Goal: Contribute content

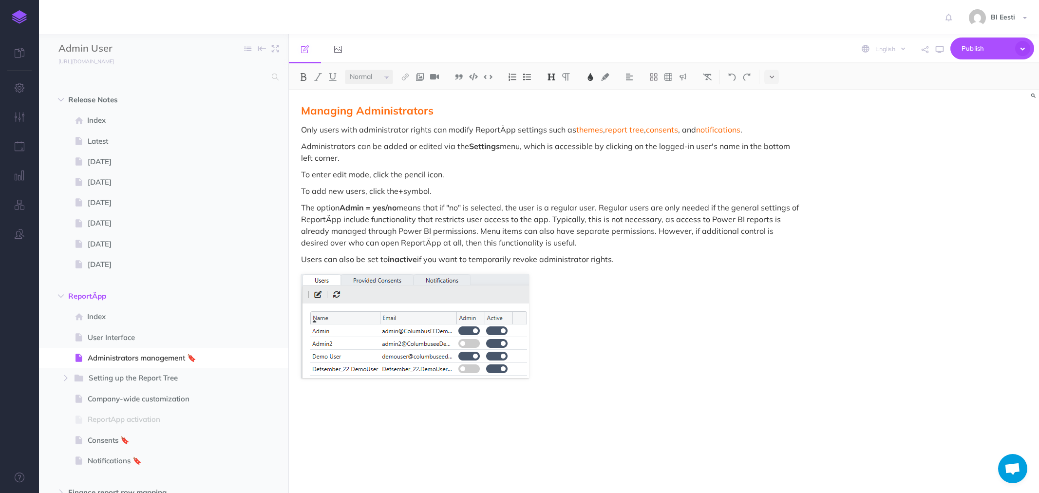
select select "null"
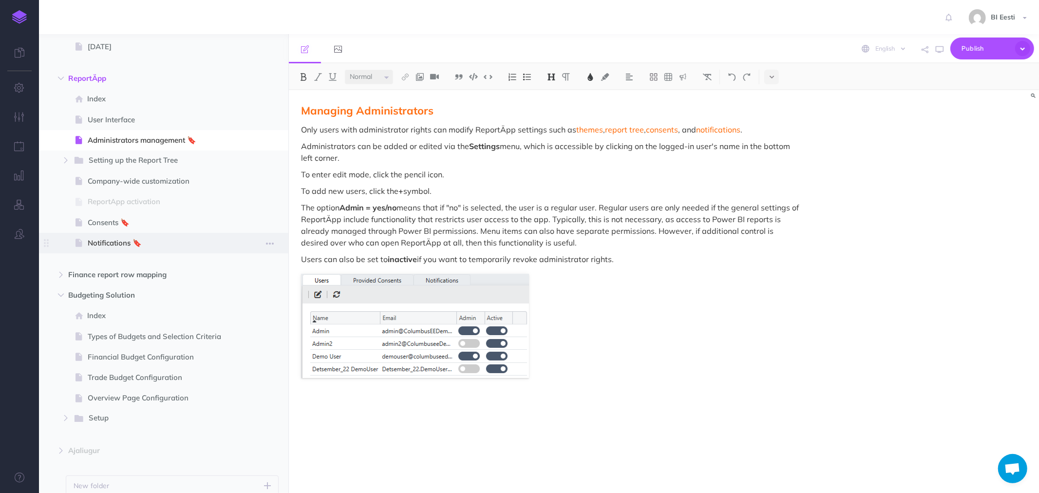
click at [96, 240] on span "Notifications 🔖" at bounding box center [159, 243] width 142 height 12
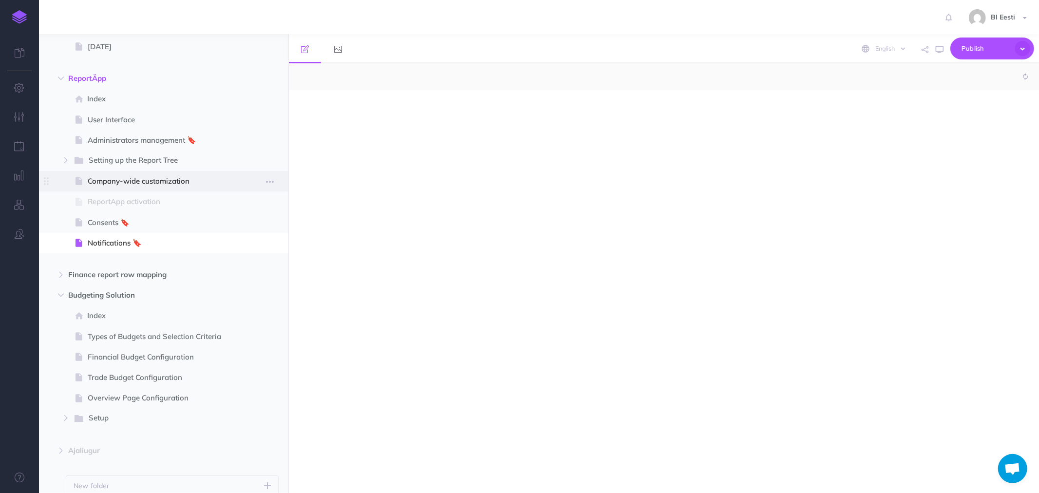
select select "null"
drag, startPoint x: 338, startPoint y: 106, endPoint x: 338, endPoint y: 114, distance: 8.8
click at [338, 106] on p at bounding box center [551, 111] width 501 height 12
click at [312, 113] on p at bounding box center [551, 111] width 501 height 12
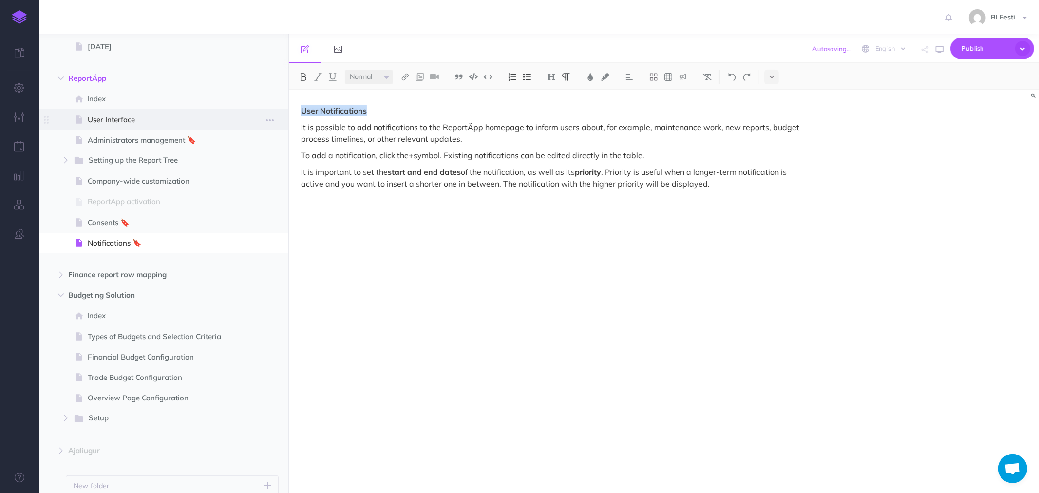
drag, startPoint x: 374, startPoint y: 113, endPoint x: 274, endPoint y: 109, distance: 100.4
click at [274, 109] on div "Admin User Collapse all Expand all Expand to root folders https://admin-juhend.…" at bounding box center [539, 263] width 1000 height 459
click at [558, 77] on button at bounding box center [551, 77] width 15 height 15
drag, startPoint x: 554, startPoint y: 110, endPoint x: 567, endPoint y: 103, distance: 14.6
click at [553, 109] on button "H2" at bounding box center [551, 108] width 15 height 15
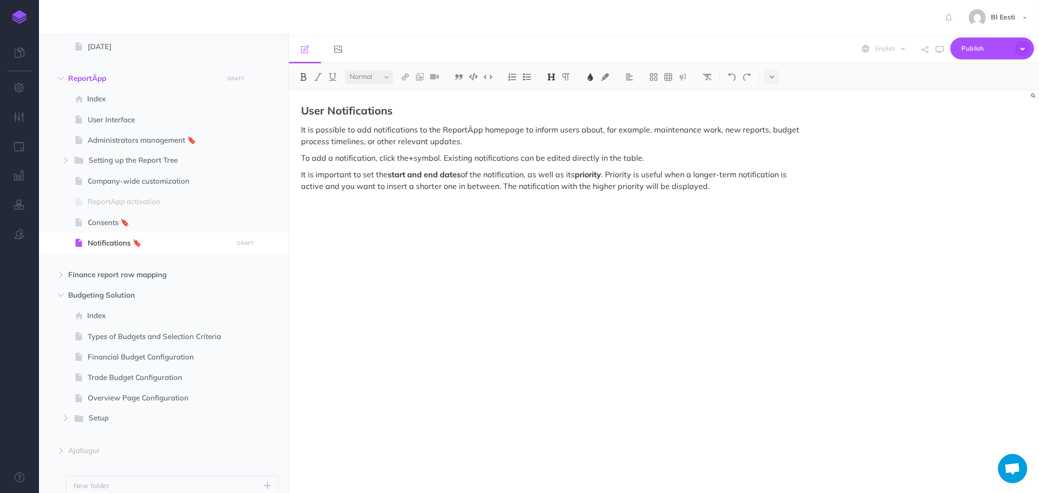
click at [590, 75] on img at bounding box center [590, 77] width 9 height 8
click at [604, 113] on span at bounding box center [596, 114] width 18 height 18
click at [434, 117] on div "User Notifications It is possible to add notifications to the ReportÄpp homepag…" at bounding box center [551, 286] width 525 height 393
click at [560, 161] on p "To add a notification, click the + symbol. Existing notifications can be edited…" at bounding box center [551, 158] width 501 height 12
click at [537, 173] on p "It is important to set the start and end dates of the notification, as well as …" at bounding box center [551, 179] width 501 height 23
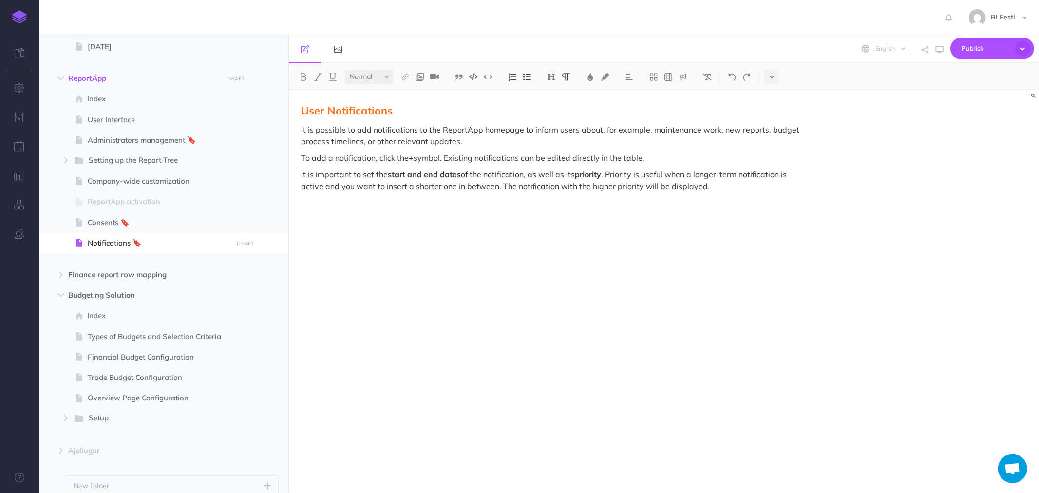
click at [339, 177] on p "It is important to set the start and end dates of the notification, as well as …" at bounding box center [551, 179] width 501 height 23
click at [309, 198] on div "User Notifications It is possible to add notifications to the ReportÄpp homepag…" at bounding box center [551, 286] width 525 height 393
click at [727, 190] on p "It is important to set the start and end dates of the notification, as well as …" at bounding box center [551, 179] width 501 height 23
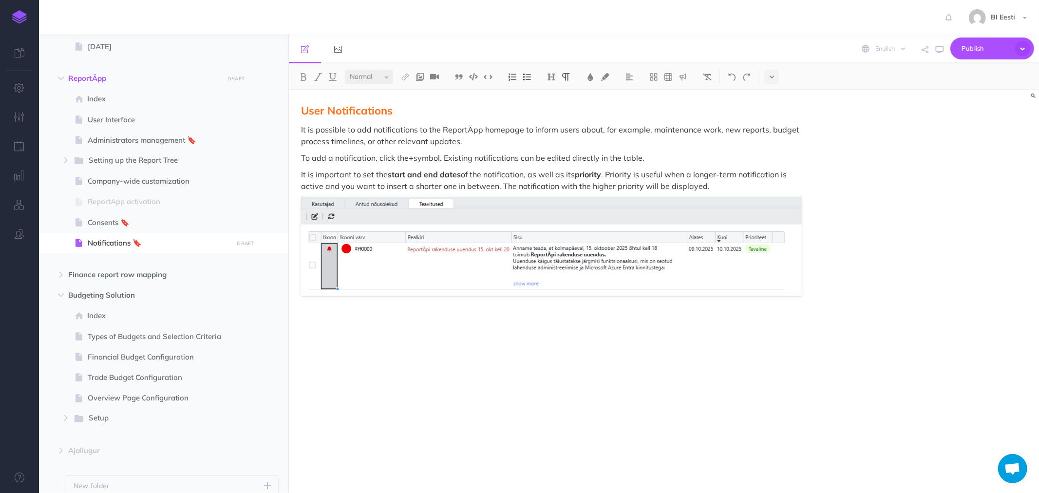
click at [344, 315] on div "User Notifications It is possible to add notifications to the ReportÄpp homepag…" at bounding box center [551, 286] width 525 height 393
click at [331, 302] on div "User Notifications It is possible to add notifications to the ReportÄpp homepag…" at bounding box center [551, 286] width 525 height 393
click at [319, 311] on div "User Notifications It is possible to add notifications to the ReportÄpp homepag…" at bounding box center [551, 286] width 525 height 393
click at [800, 288] on img at bounding box center [551, 246] width 501 height 99
click at [812, 288] on div "User Notifications It is possible to add notifications to the ReportÄpp homepag…" at bounding box center [551, 286] width 525 height 393
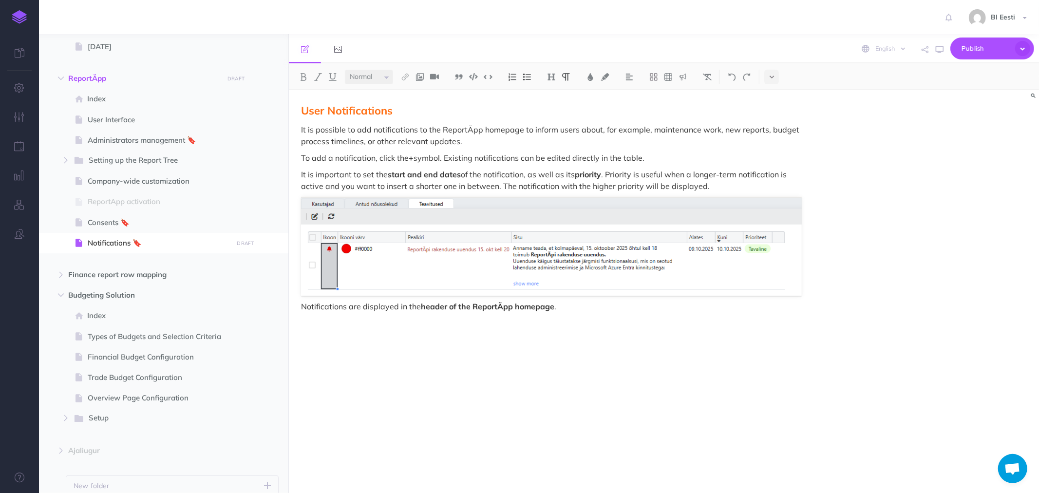
click at [357, 335] on div "User Notifications It is possible to add notifications to the ReportÄpp homepag…" at bounding box center [551, 286] width 525 height 393
click at [595, 317] on div "User Notifications It is possible to add notifications to the ReportÄpp homepag…" at bounding box center [551, 286] width 525 height 393
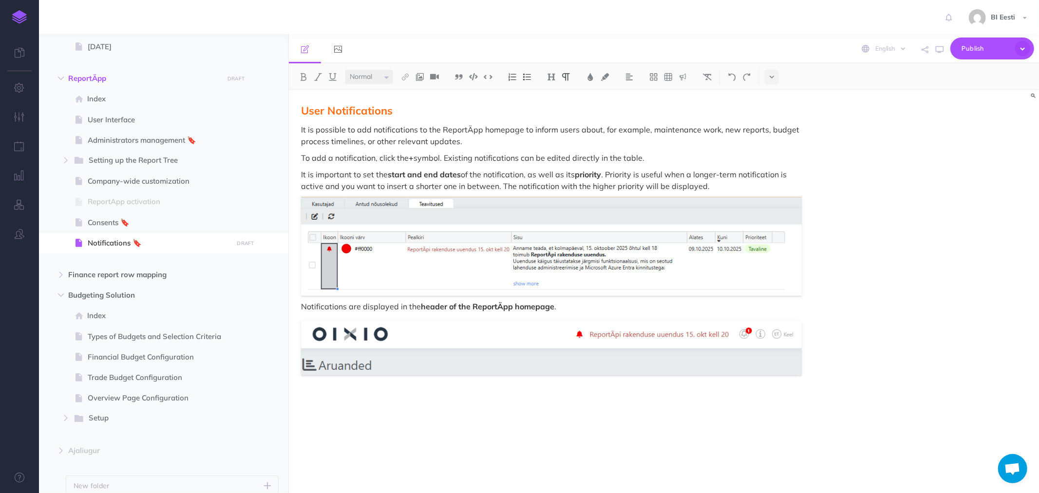
click at [382, 390] on div "User Notifications It is possible to add notifications to the ReportÄpp homepag…" at bounding box center [551, 286] width 525 height 393
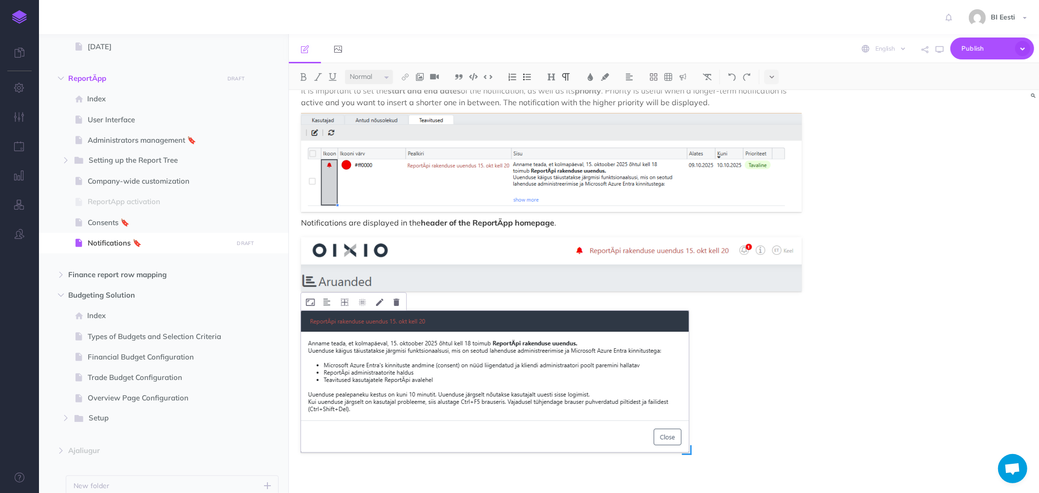
scroll to position [93, 0]
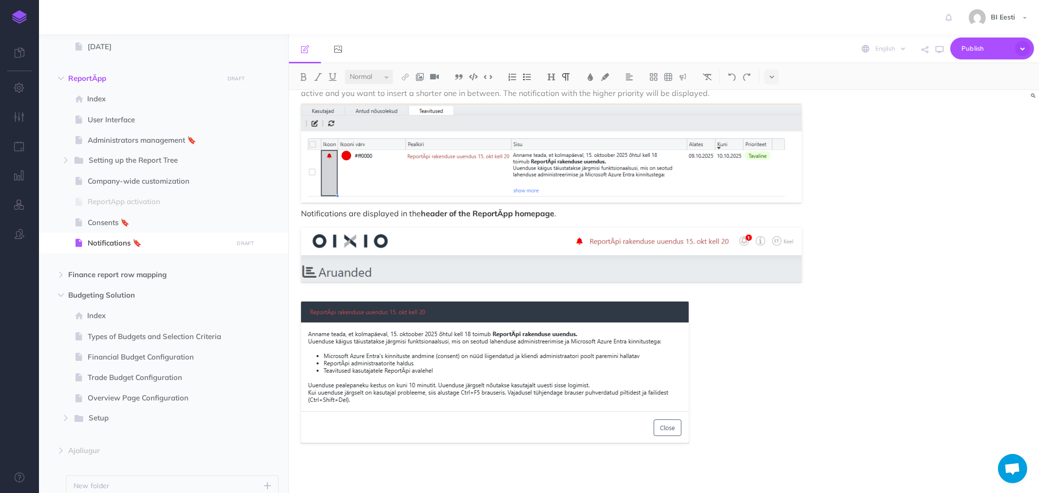
click at [436, 291] on div "User Notifications It is possible to add notifications to the ReportÄpp homepag…" at bounding box center [551, 245] width 525 height 496
click at [419, 289] on div "User Notifications It is possible to add notifications to the ReportÄpp homepag…" at bounding box center [551, 245] width 525 height 496
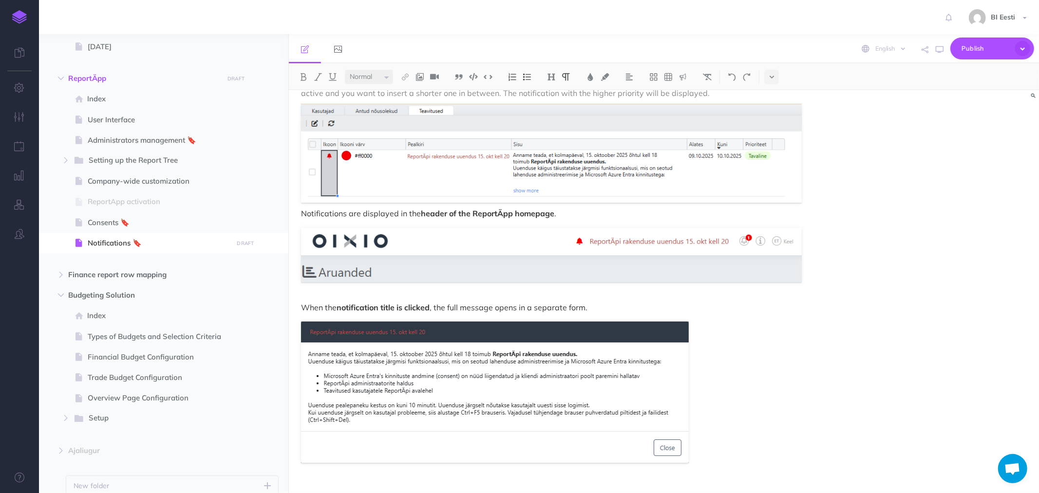
scroll to position [113, 0]
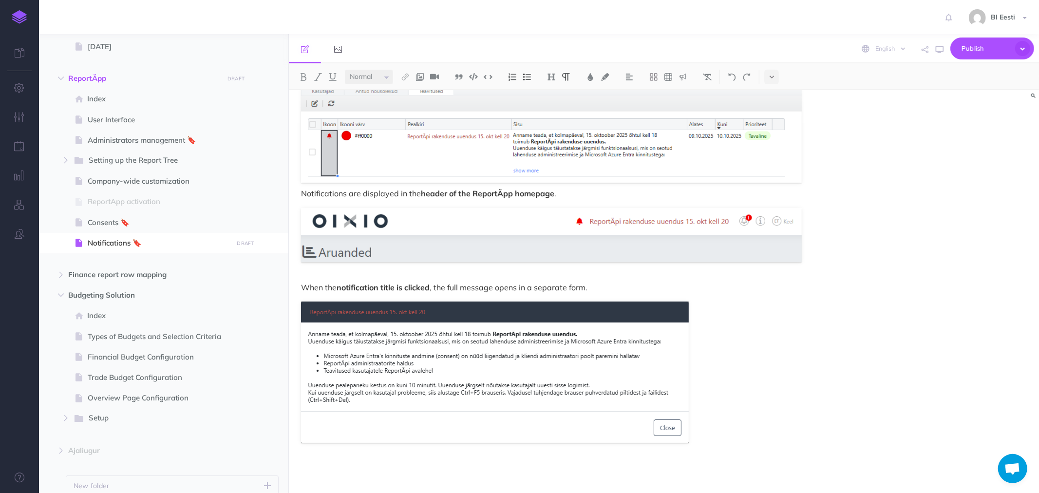
click at [314, 461] on div "User Notifications It is possible to add notifications to the ReportÄpp homepag…" at bounding box center [551, 235] width 525 height 516
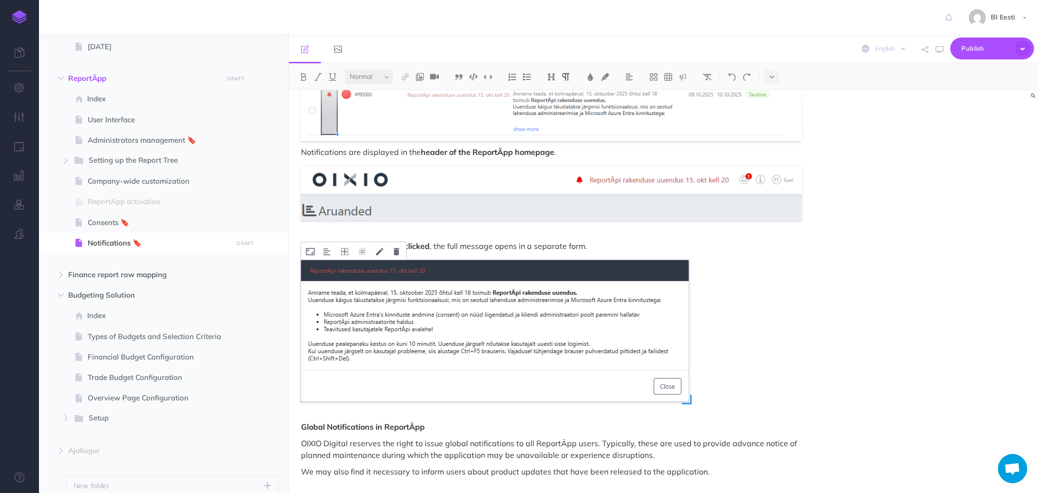
scroll to position [158, 0]
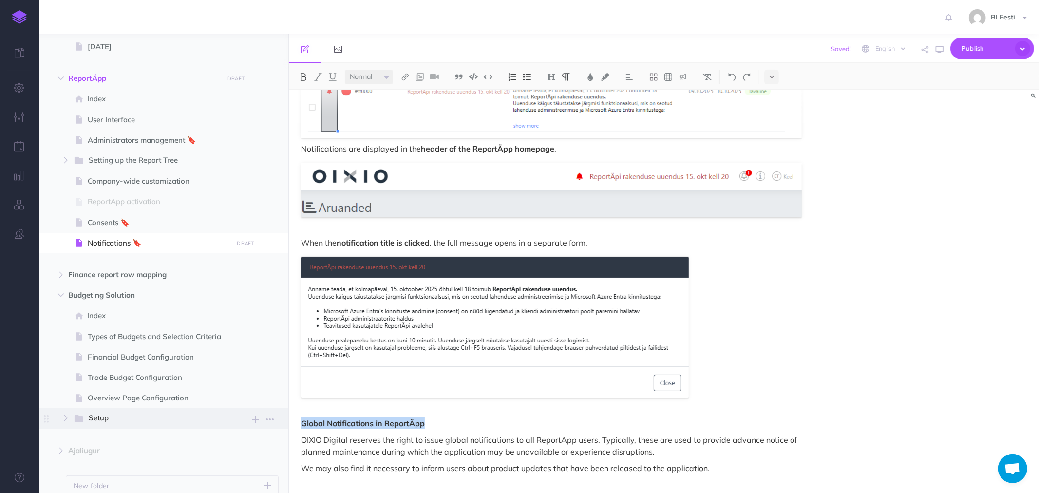
drag, startPoint x: 325, startPoint y: 410, endPoint x: 278, endPoint y: 409, distance: 46.8
click at [278, 409] on div "Admin User Collapse all Expand all Expand to root folders https://admin-juhend.…" at bounding box center [539, 263] width 1000 height 459
click at [551, 75] on img at bounding box center [551, 77] width 9 height 8
click at [556, 107] on button "H2" at bounding box center [551, 108] width 15 height 15
click at [591, 74] on img at bounding box center [590, 77] width 9 height 8
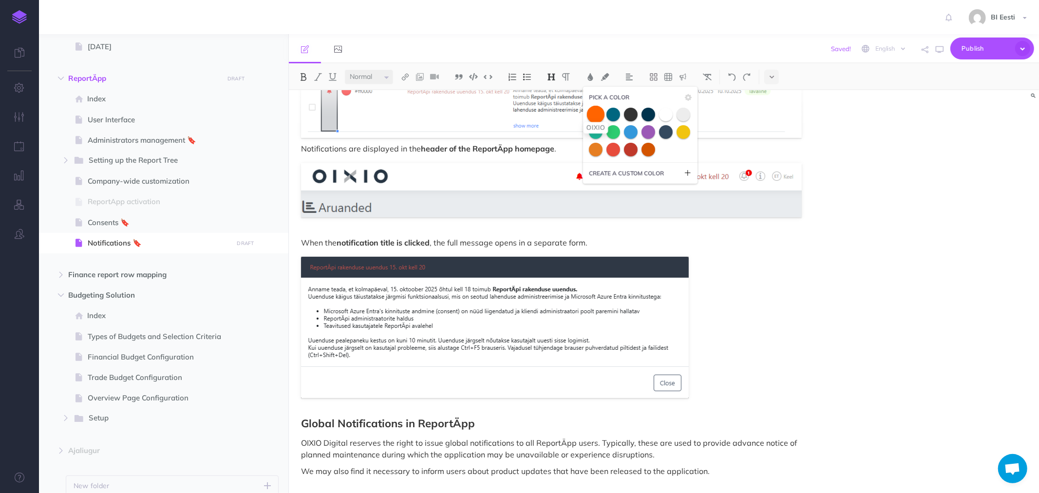
drag, startPoint x: 597, startPoint y: 114, endPoint x: 592, endPoint y: 134, distance: 20.7
click at [596, 114] on span at bounding box center [596, 114] width 18 height 18
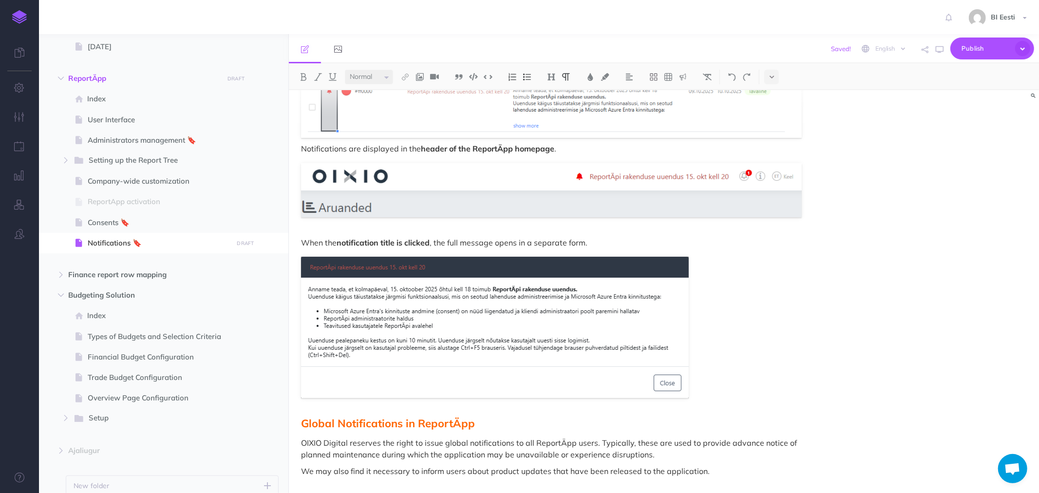
click at [529, 432] on div "User Notifications It is possible to add notifications to the ReportÄpp homepag…" at bounding box center [551, 214] width 525 height 564
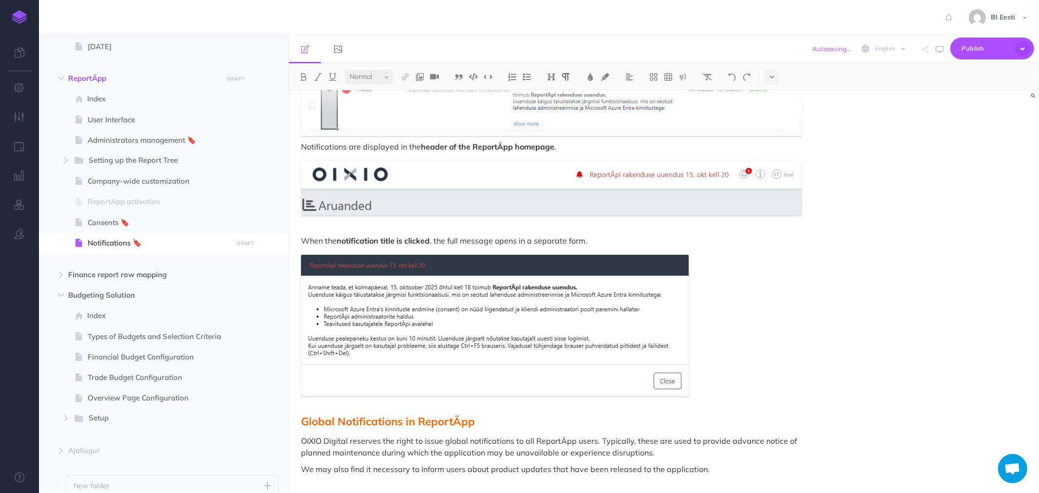
scroll to position [161, 0]
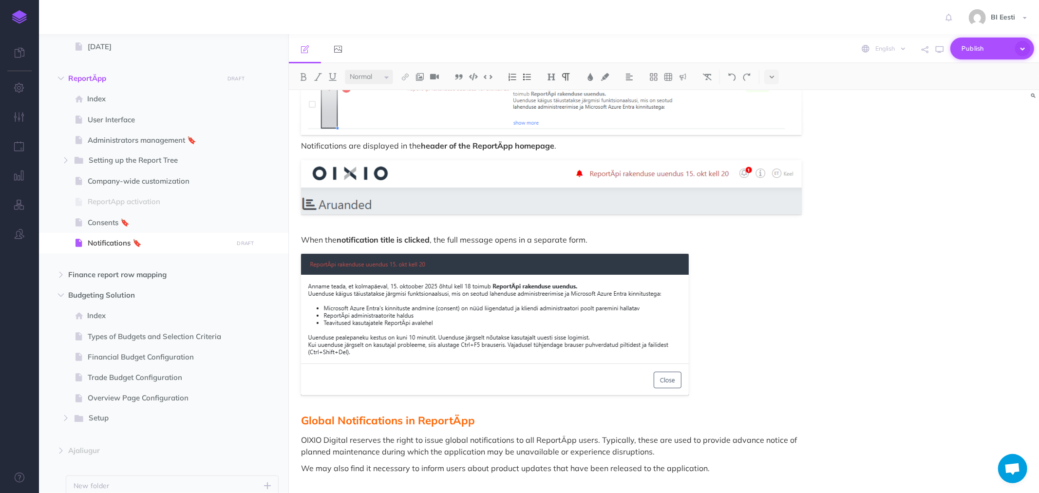
click at [977, 51] on span "Publish" at bounding box center [985, 48] width 49 height 15
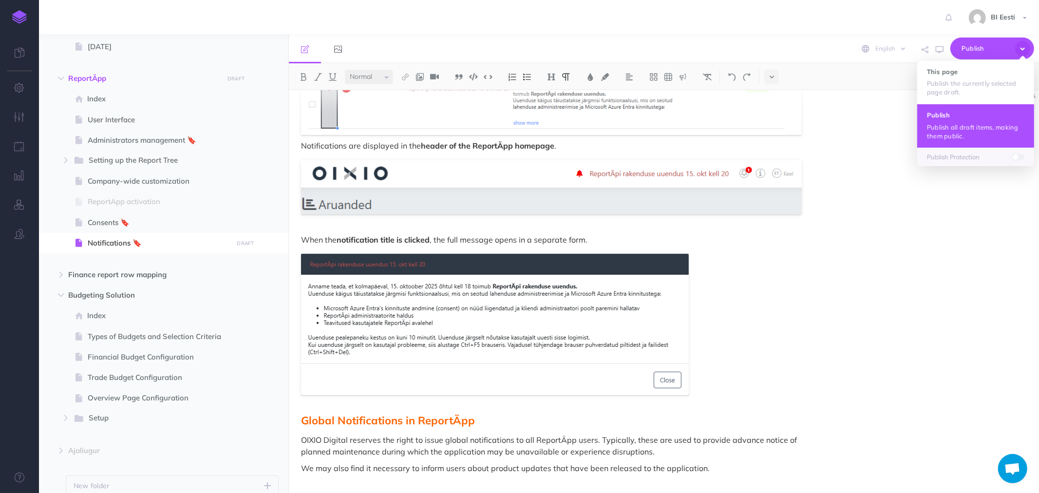
click at [948, 112] on h4 "Publish" at bounding box center [975, 115] width 97 height 7
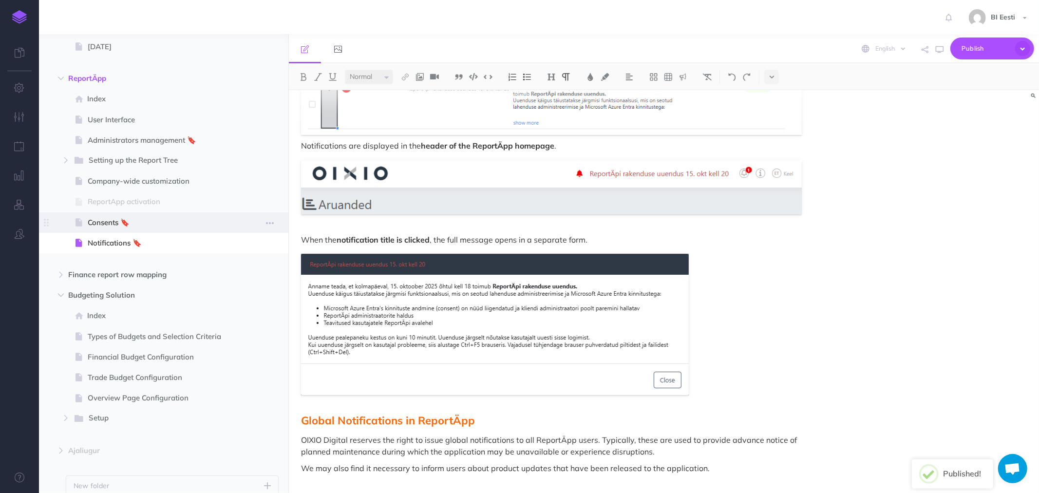
click at [90, 221] on span "Consents 🔖" at bounding box center [159, 223] width 142 height 12
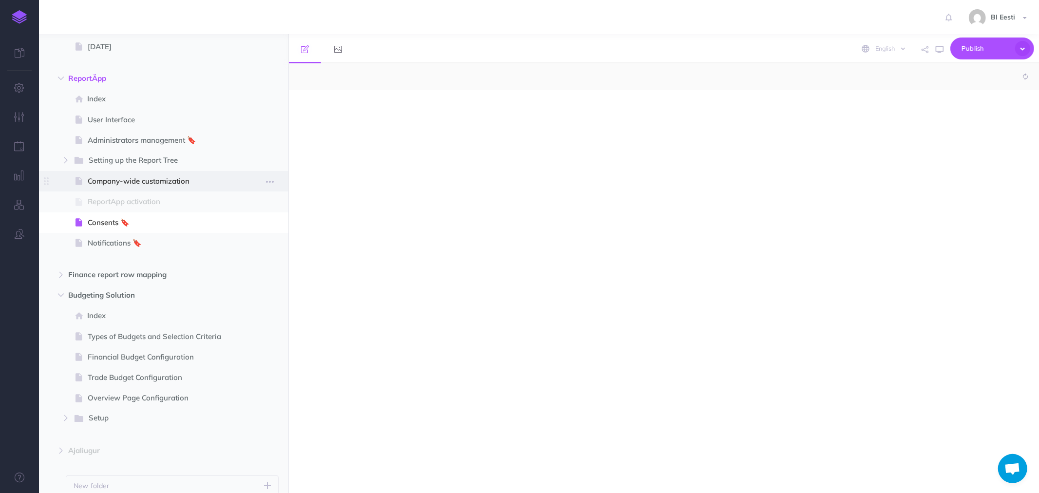
select select "null"
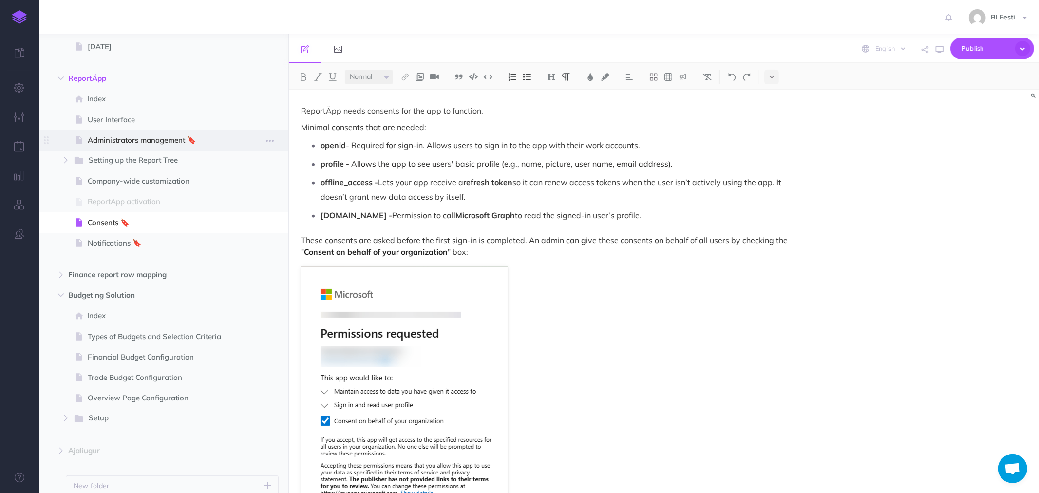
click at [106, 139] on span "Administrators management 🔖" at bounding box center [159, 140] width 142 height 12
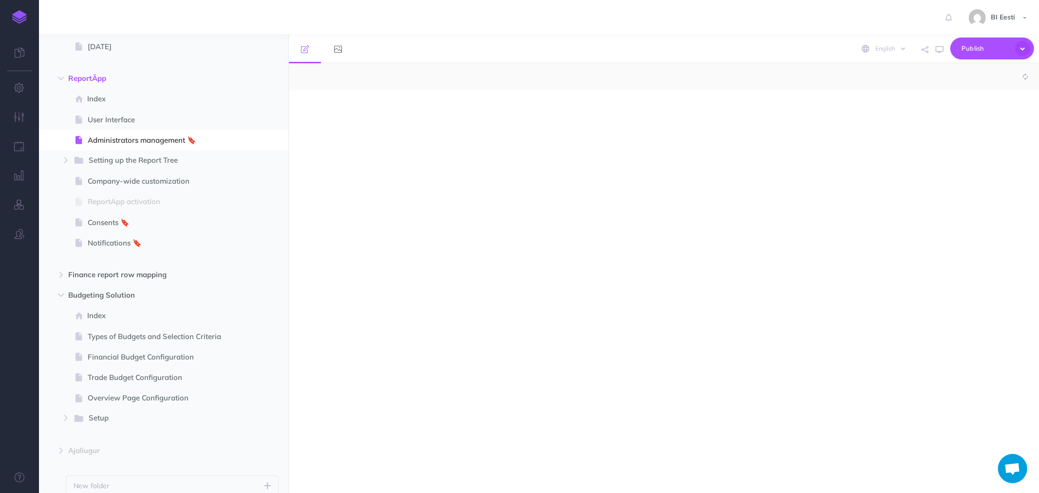
select select "null"
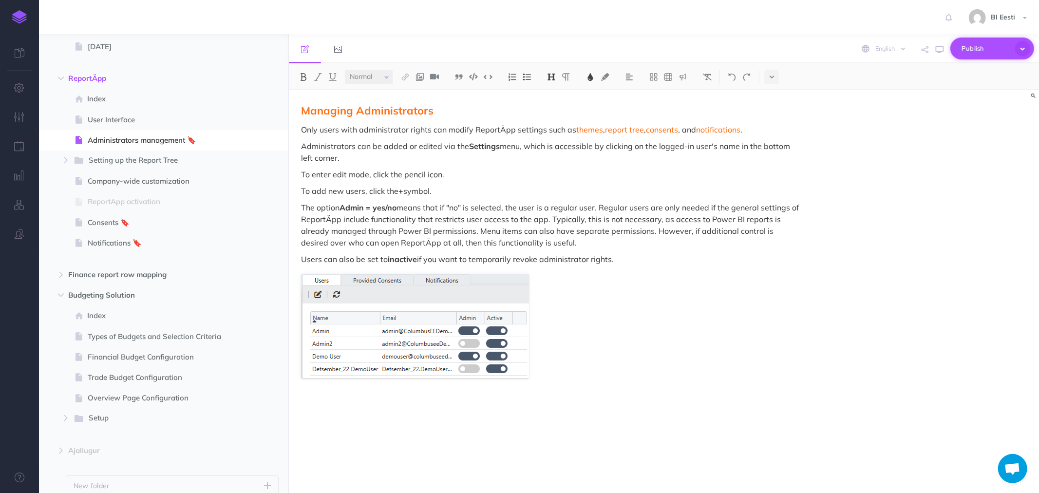
click at [982, 47] on span "Publish" at bounding box center [985, 48] width 49 height 15
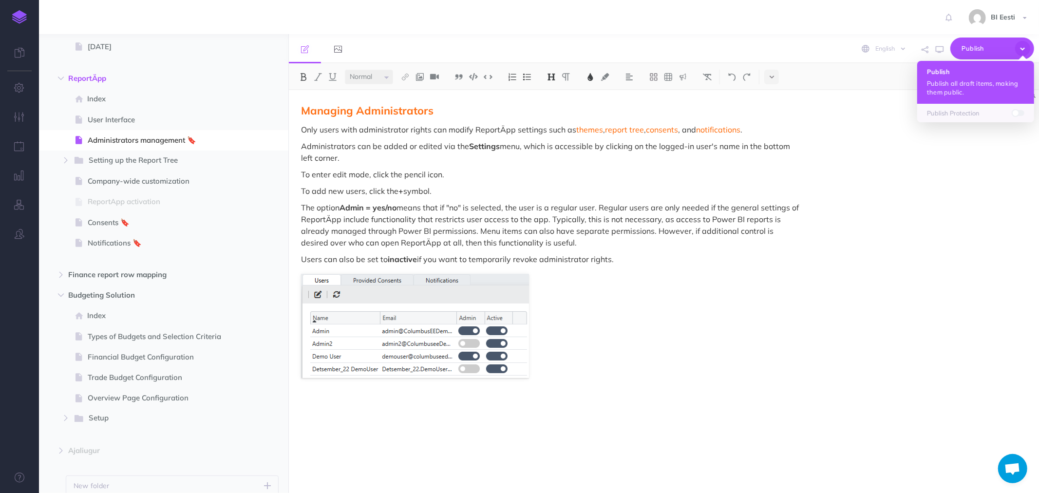
click at [959, 80] on p "Publish all draft items, making them public." at bounding box center [975, 88] width 97 height 18
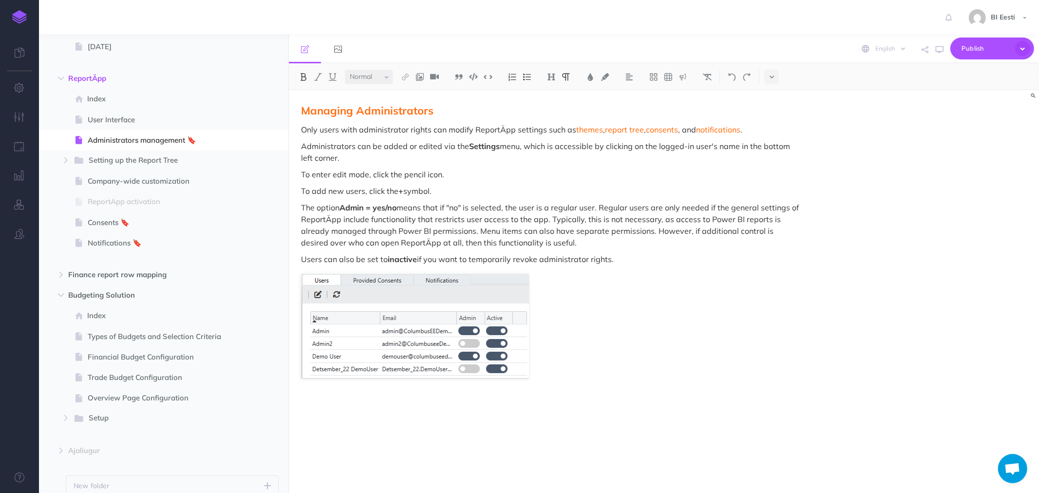
click at [390, 208] on strong "Admin = yes/no" at bounding box center [367, 208] width 57 height 10
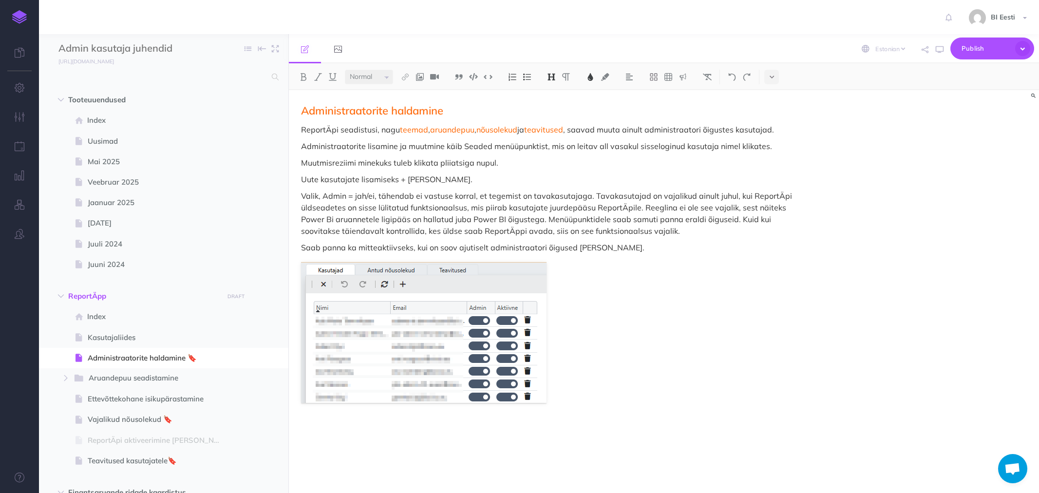
select select "et"
select select "null"
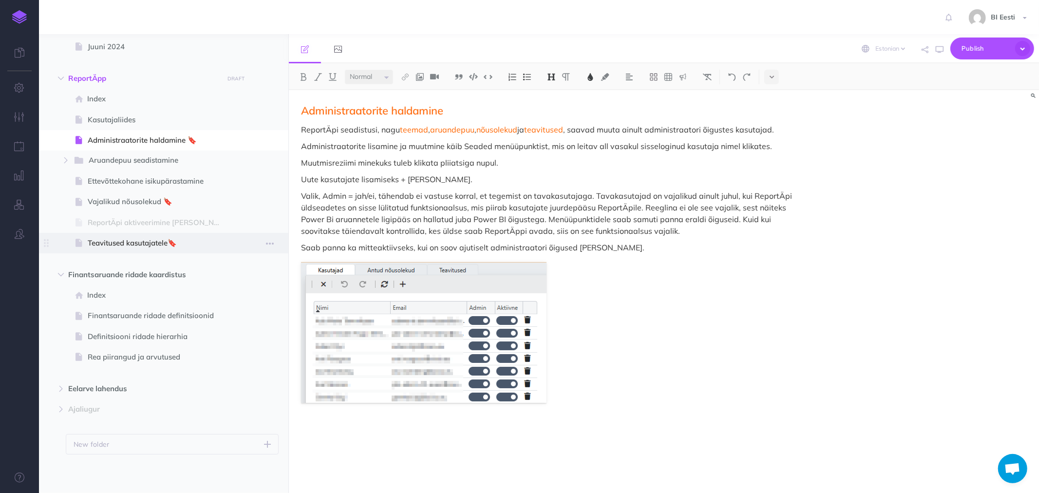
click at [132, 241] on span "Teavitused kasutajatele🔖" at bounding box center [159, 243] width 142 height 12
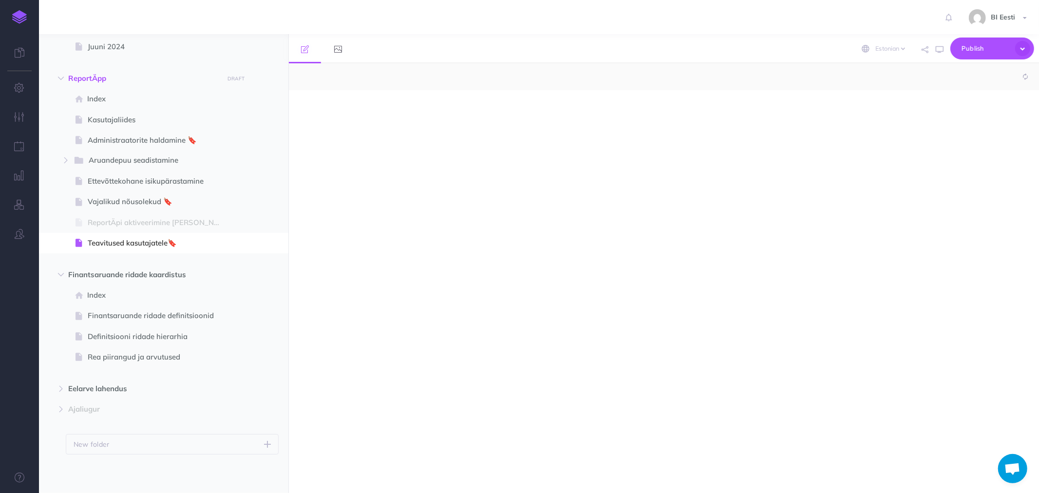
select select "null"
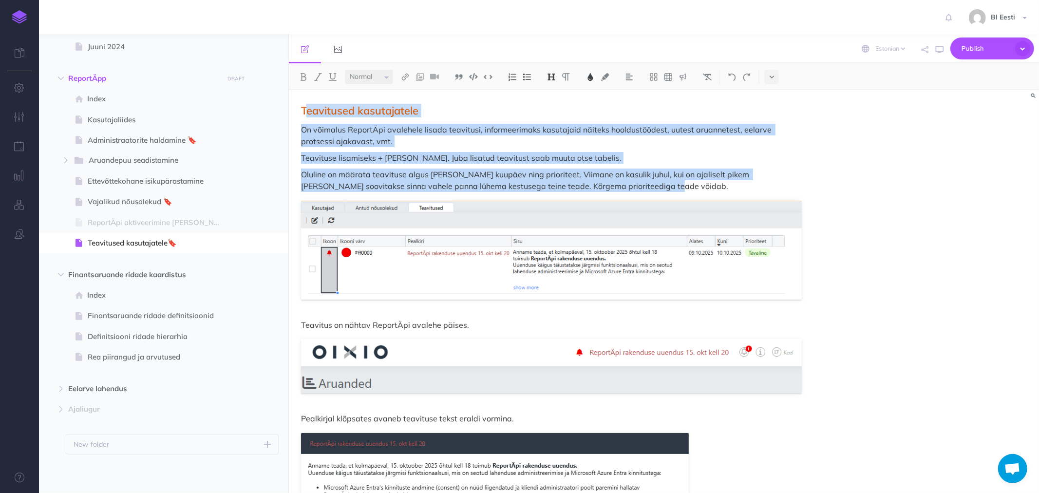
drag, startPoint x: 327, startPoint y: 112, endPoint x: 655, endPoint y: 188, distance: 337.3
click at [655, 188] on div "Teavitused kasutajatele On võimalus ReportÄpi avalehele lisada teavitusi, infor…" at bounding box center [551, 381] width 525 height 582
click at [643, 202] on img at bounding box center [551, 250] width 501 height 99
drag, startPoint x: 514, startPoint y: 178, endPoint x: 281, endPoint y: 100, distance: 245.0
click at [281, 100] on div "Admin kasutaja juhendid Collapse all Expand all Expand to root folders [URL][DO…" at bounding box center [539, 263] width 1000 height 459
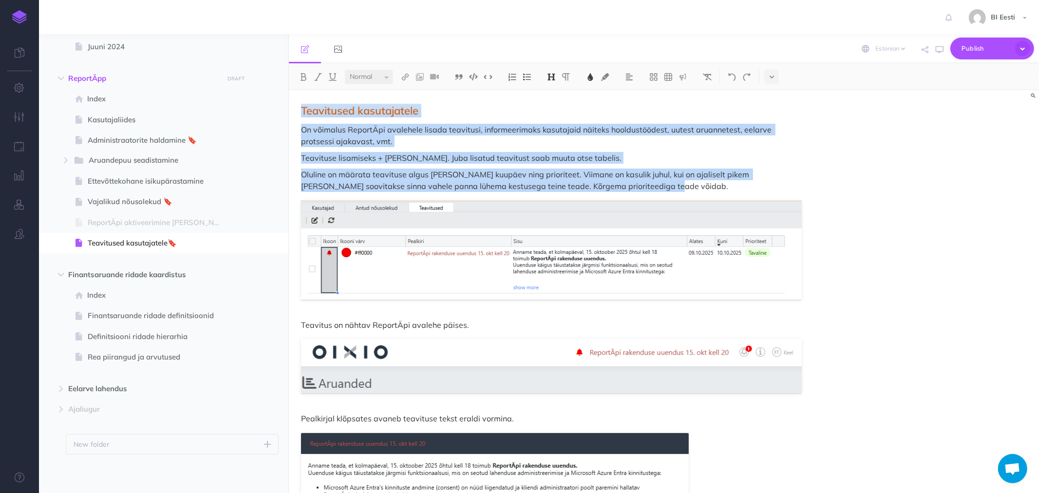
copy div "Teavitused kasutajatele On võimalus ReportÄpi avalehele lisada teavitusi, infor…"
click at [644, 249] on img at bounding box center [551, 250] width 501 height 99
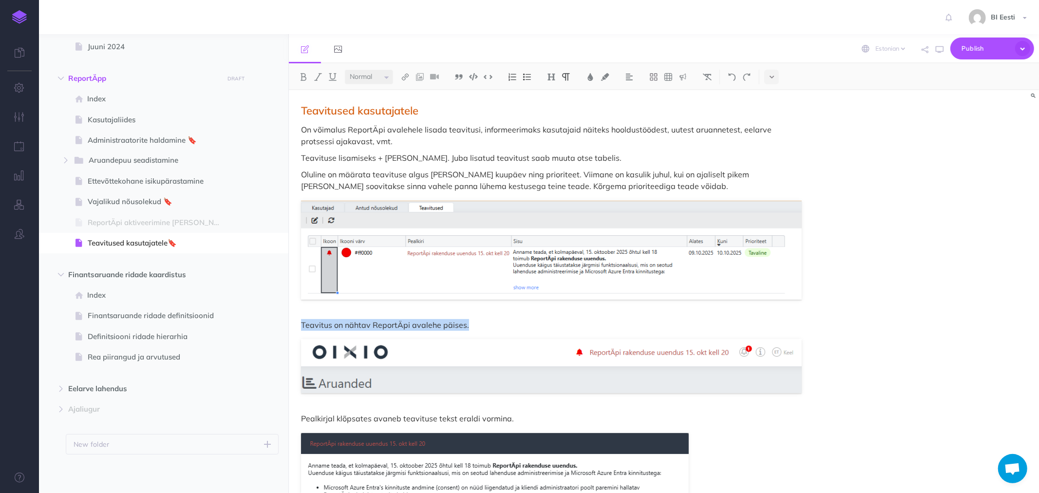
drag, startPoint x: 488, startPoint y: 323, endPoint x: 297, endPoint y: 325, distance: 190.9
click at [297, 325] on div "Teavitused kasutajatele On võimalus ReportÄpi avalehele lisada teavitusi, infor…" at bounding box center [551, 381] width 525 height 582
copy p "Teavitus on nähtav ReportÄpi avalehe päises."
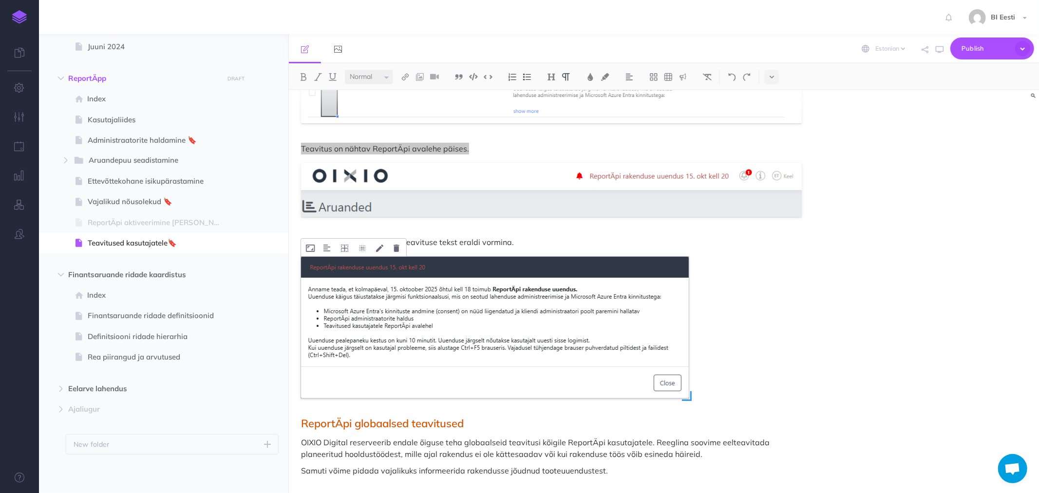
scroll to position [179, 0]
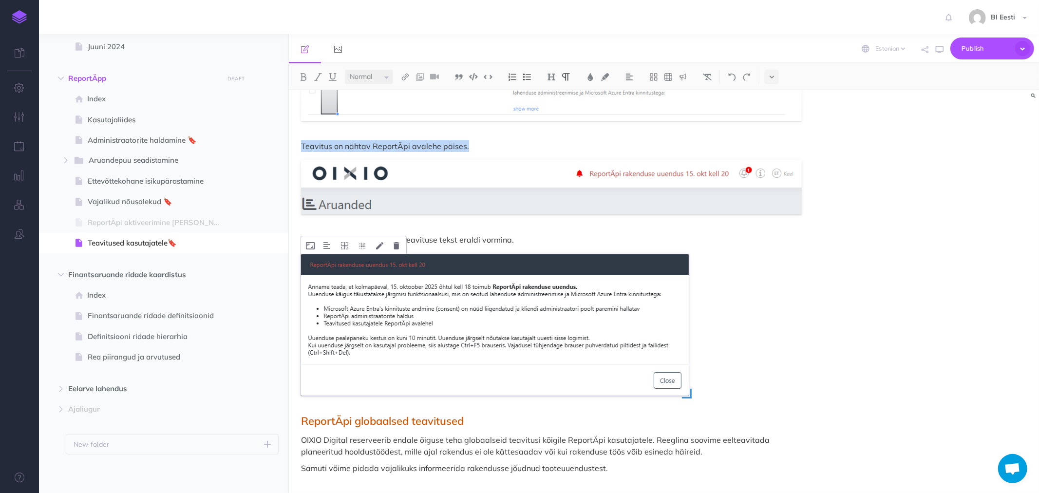
click at [534, 342] on img at bounding box center [495, 324] width 388 height 141
click at [456, 307] on img at bounding box center [495, 324] width 388 height 141
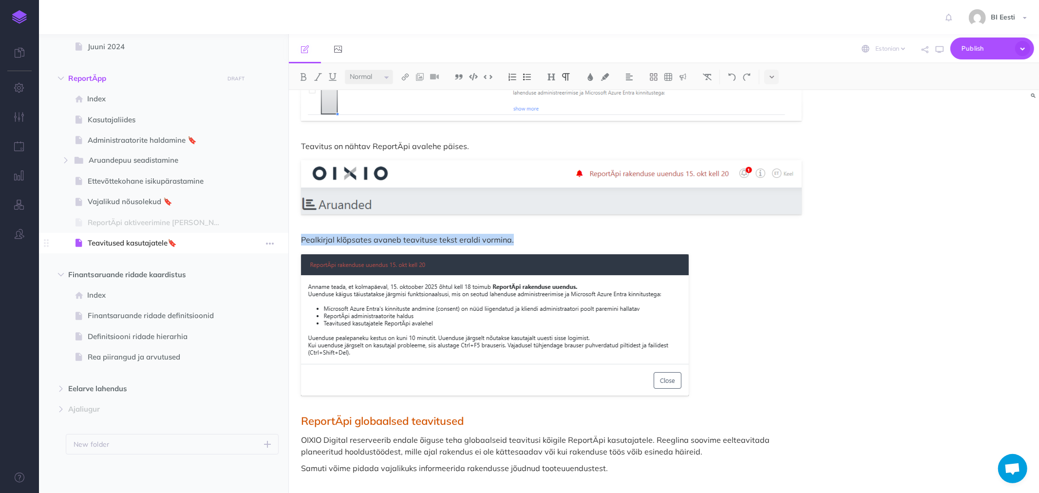
drag, startPoint x: 522, startPoint y: 239, endPoint x: 227, endPoint y: 240, distance: 295.6
click at [227, 240] on div "Admin kasutaja juhendid Collapse all Expand all Expand to root folders [URL][DO…" at bounding box center [539, 263] width 1000 height 459
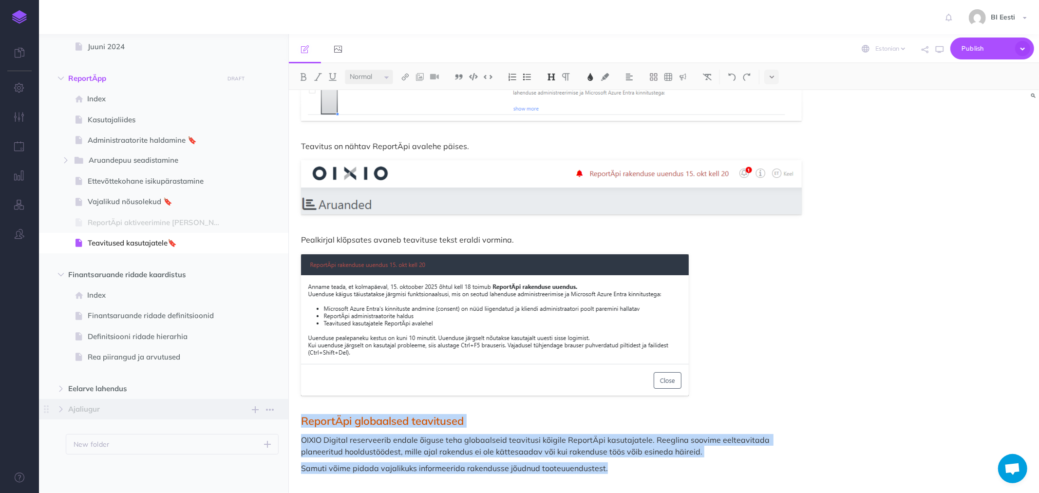
drag, startPoint x: 603, startPoint y: 469, endPoint x: 245, endPoint y: 419, distance: 361.4
click at [245, 419] on div "Admin kasutaja juhendid Collapse all Expand all Expand to root folders [URL][DO…" at bounding box center [539, 263] width 1000 height 459
copy div "ReportÄpi globaalsed teavitused OIXIO Digital reserveerib endale õiguse teha gl…"
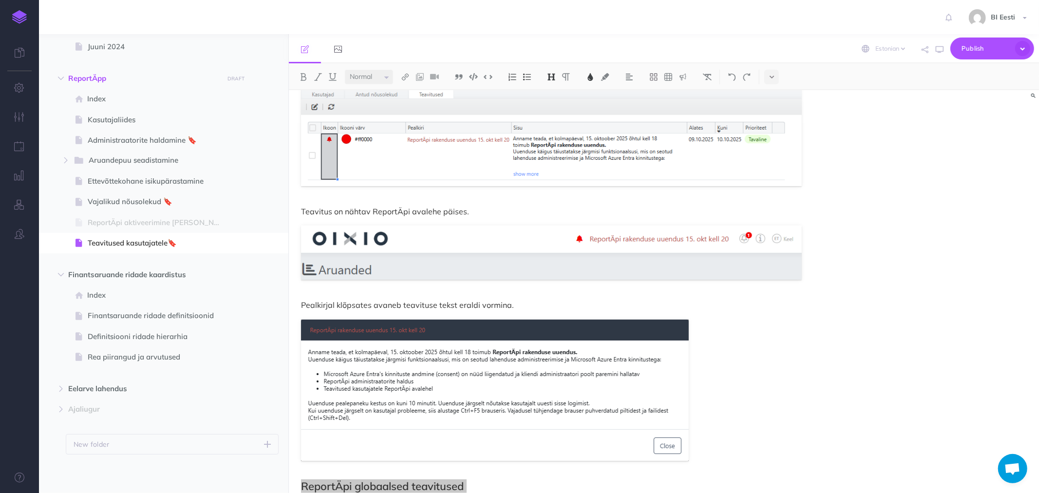
scroll to position [0, 0]
